Goal: Communication & Community: Participate in discussion

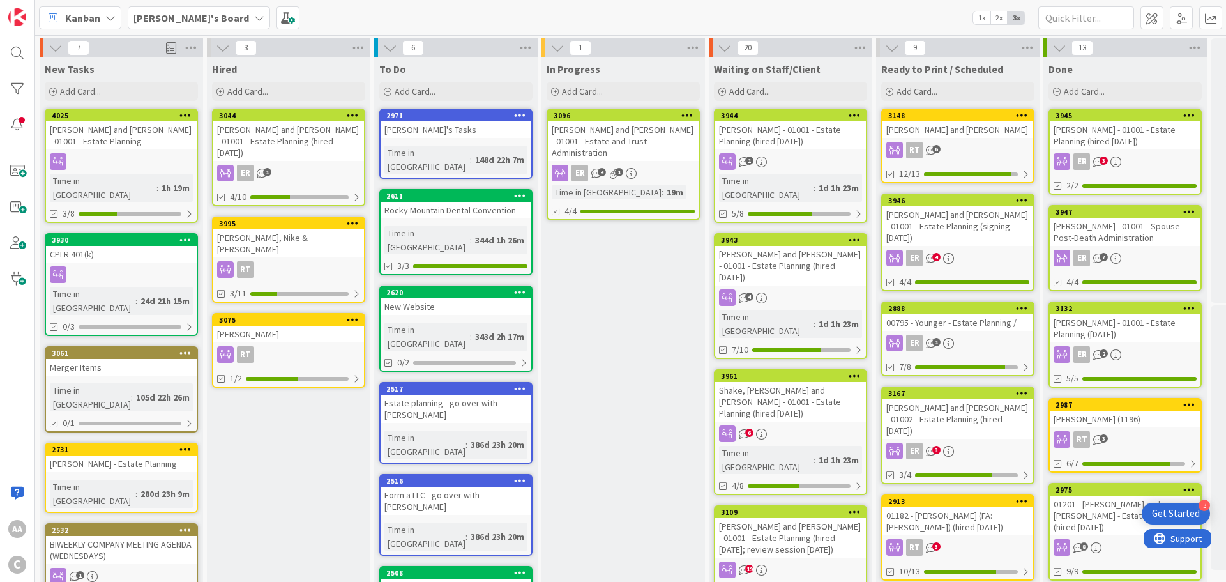
click at [254, 17] on icon at bounding box center [259, 18] width 10 height 10
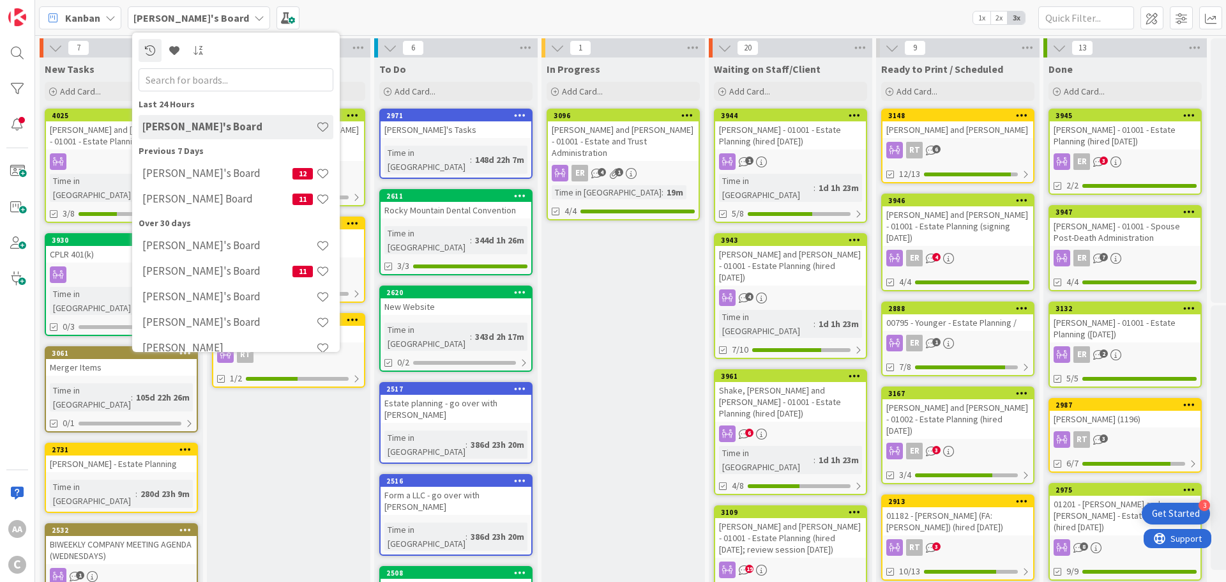
click at [215, 171] on h4 "[PERSON_NAME]'s Board" at bounding box center [217, 173] width 150 height 13
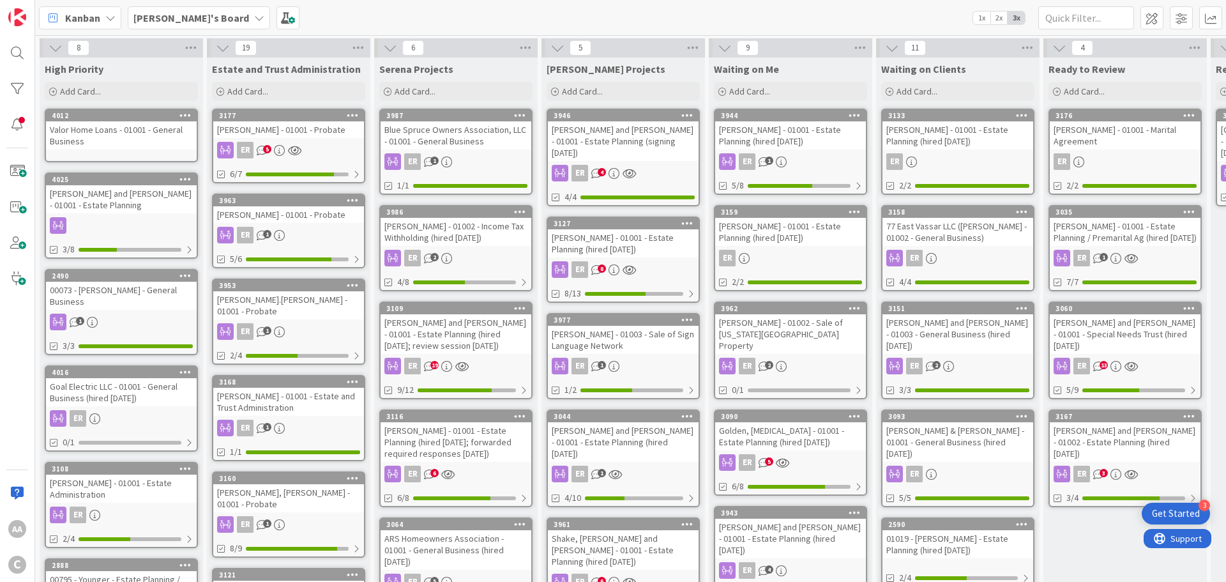
scroll to position [0, 604]
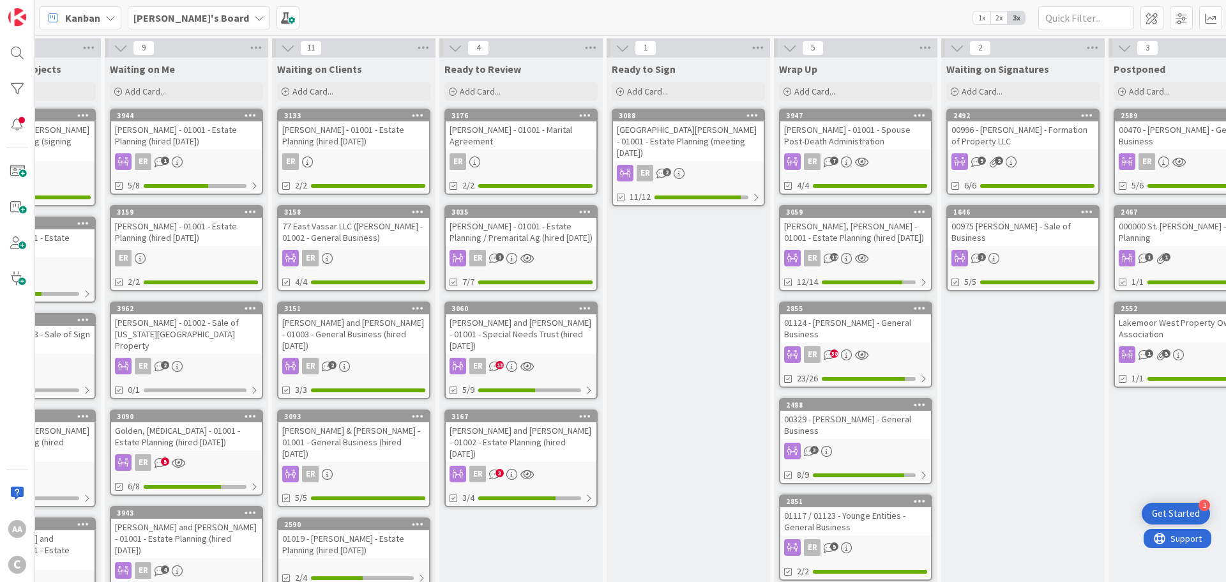
click at [662, 129] on div "[GEOGRAPHIC_DATA][PERSON_NAME] - 01001 - Estate Planning (meeting [DATE])" at bounding box center [688, 141] width 151 height 40
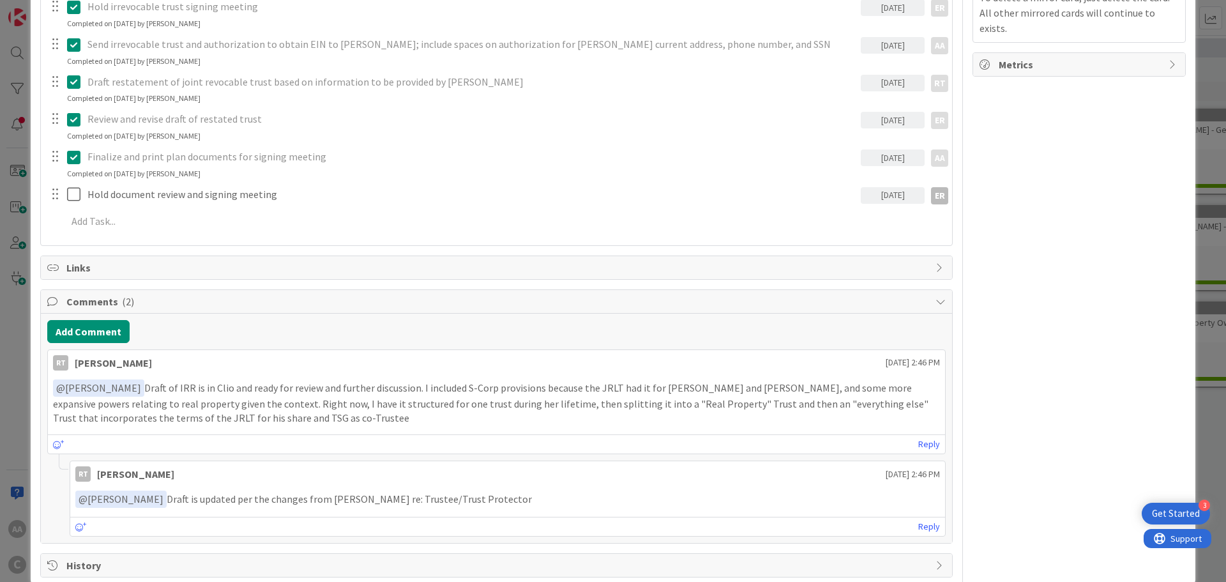
scroll to position [533, 0]
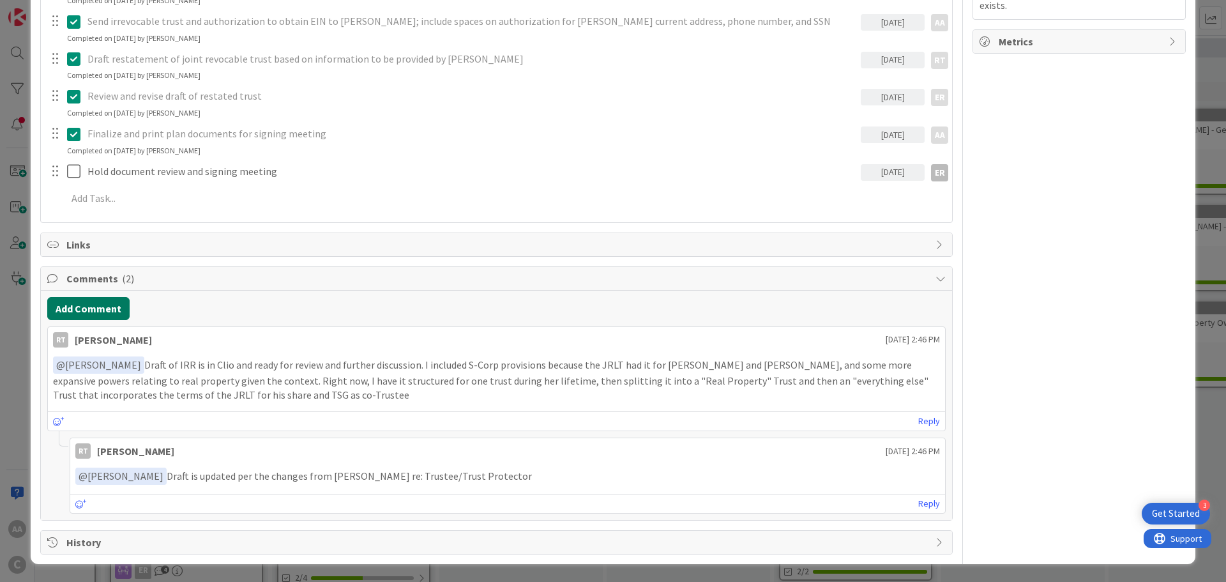
click at [72, 310] on button "Add Comment" at bounding box center [88, 308] width 82 height 23
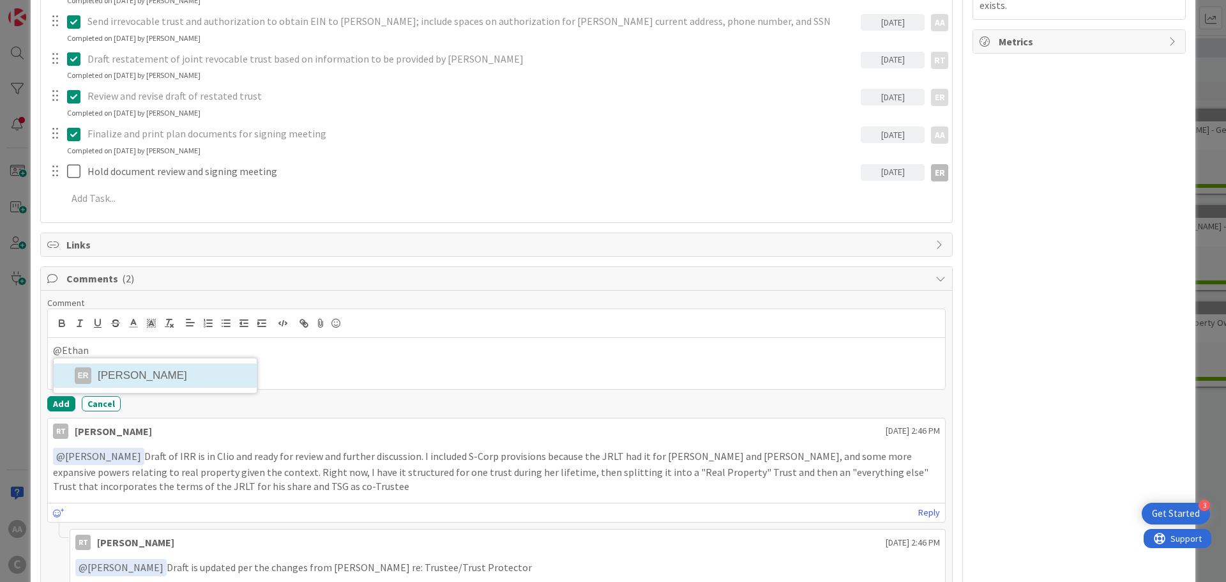
click at [170, 371] on li "ER [PERSON_NAME]" at bounding box center [155, 375] width 203 height 24
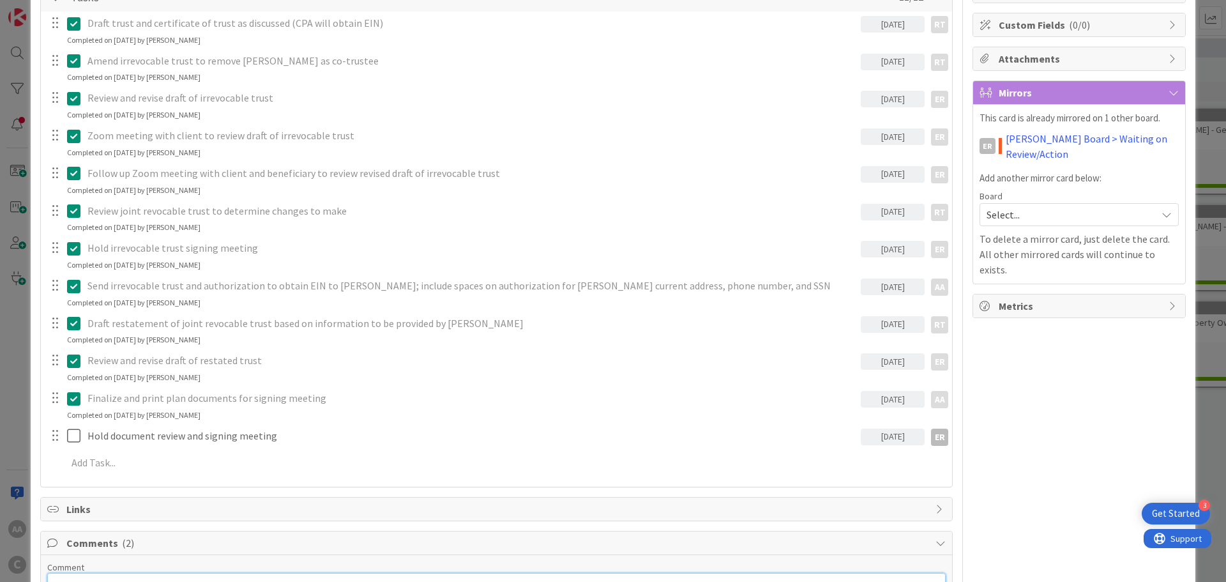
scroll to position [469, 0]
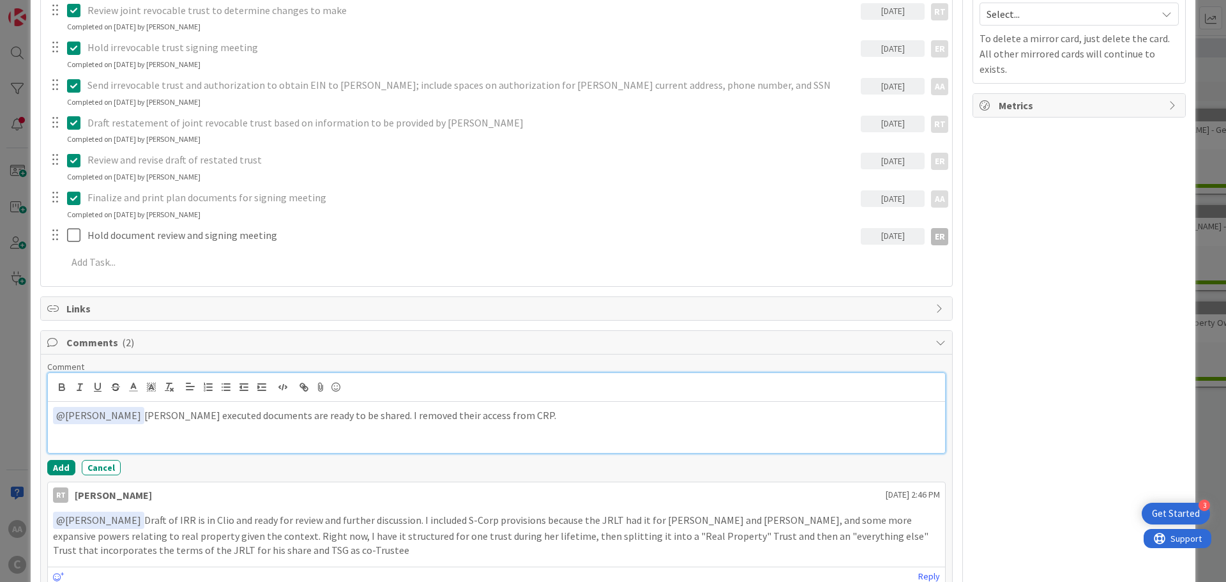
click at [431, 417] on p "﻿ @ [PERSON_NAME] ﻿ [PERSON_NAME] executed documents are ready to be shared. I …" at bounding box center [496, 415] width 887 height 17
click at [574, 420] on p "﻿ @ [PERSON_NAME] ﻿ [PERSON_NAME] executed documents are ready to be shared. I …" at bounding box center [496, 415] width 887 height 17
drag, startPoint x: 700, startPoint y: 416, endPoint x: 553, endPoint y: 416, distance: 147.6
click at [553, 416] on p "﻿ @ [PERSON_NAME] ﻿ [PERSON_NAME] executed documents are ready to be shared. I …" at bounding box center [496, 415] width 887 height 17
click at [65, 468] on button "Add" at bounding box center [61, 467] width 28 height 15
